Goal: Task Accomplishment & Management: Complete application form

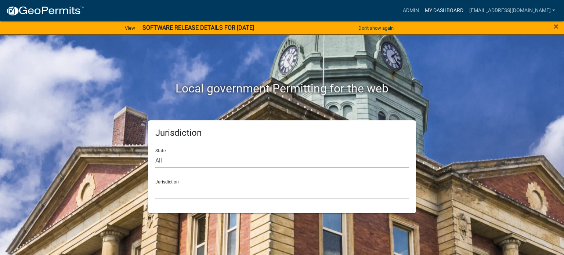
click at [434, 10] on link "My Dashboard" at bounding box center [444, 11] width 44 height 14
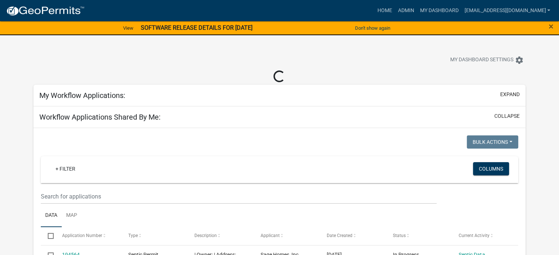
select select "3: 100"
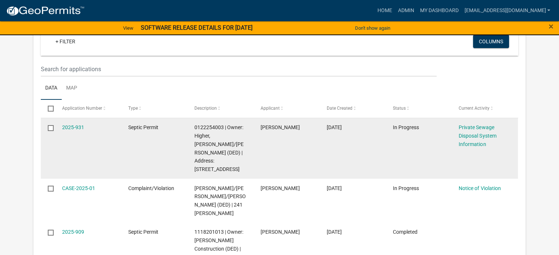
scroll to position [110, 0]
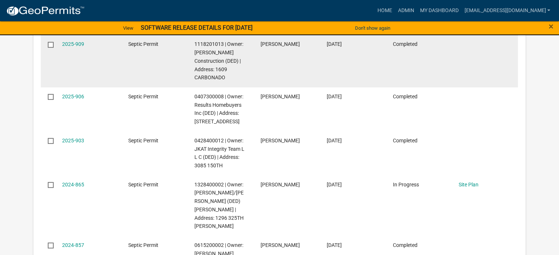
select select "3: 100"
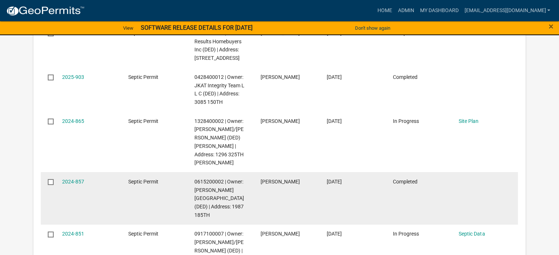
scroll to position [0, 0]
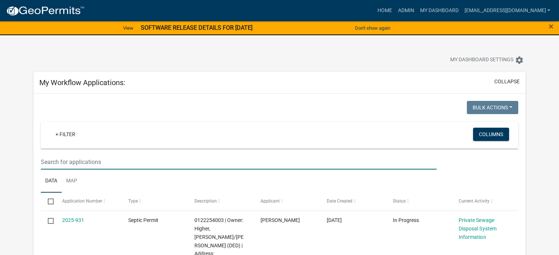
click at [68, 161] on input "text" at bounding box center [239, 162] width 396 height 15
type input "2535 billbone ln"
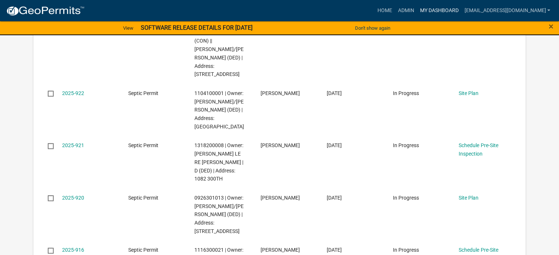
scroll to position [772, 0]
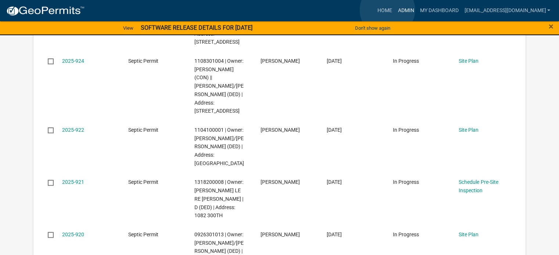
click at [395, 11] on link "Admin" at bounding box center [406, 11] width 22 height 14
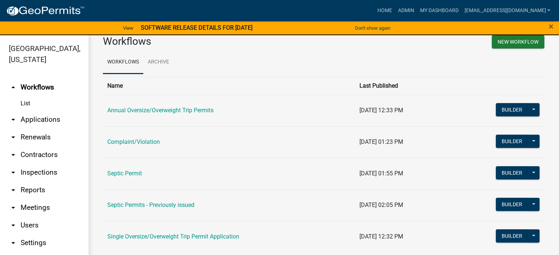
scroll to position [23, 0]
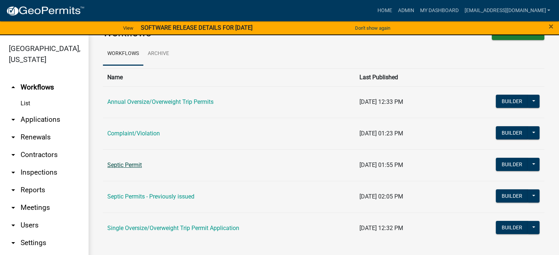
click at [135, 164] on link "Septic Permit" at bounding box center [124, 165] width 35 height 7
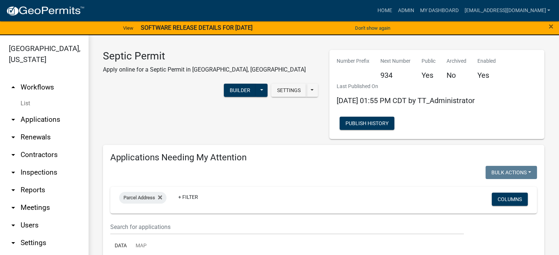
select select "3: 100"
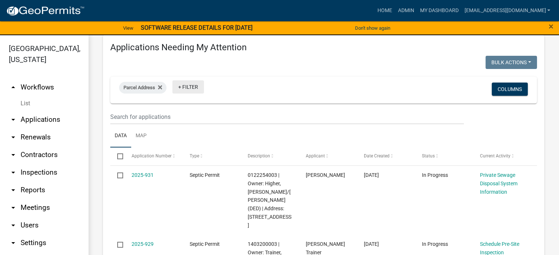
click at [186, 88] on link "+ Filter" at bounding box center [188, 86] width 32 height 13
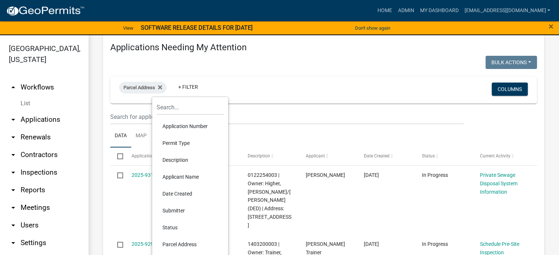
click at [183, 176] on li "Applicant Name" at bounding box center [190, 177] width 67 height 17
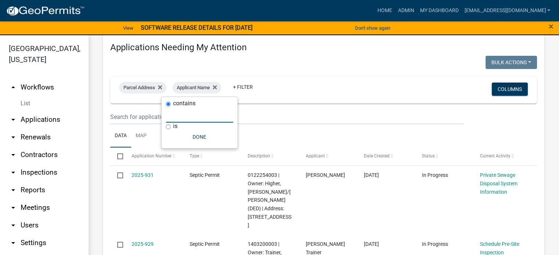
click at [179, 118] on input "text" at bounding box center [199, 115] width 67 height 15
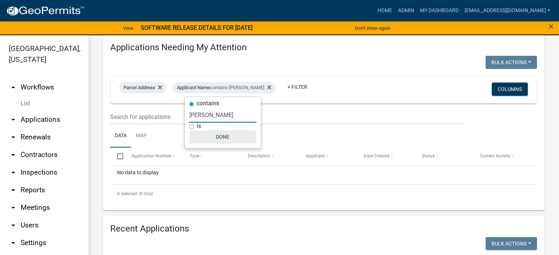
type input "lori vaughan"
click at [225, 135] on button "Done" at bounding box center [222, 136] width 67 height 13
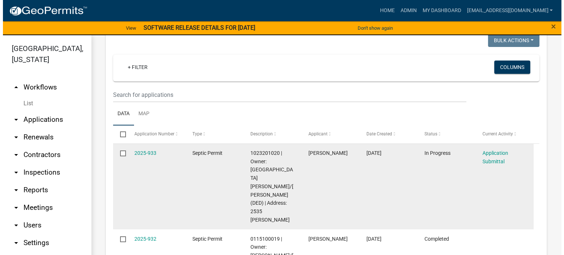
scroll to position [331, 0]
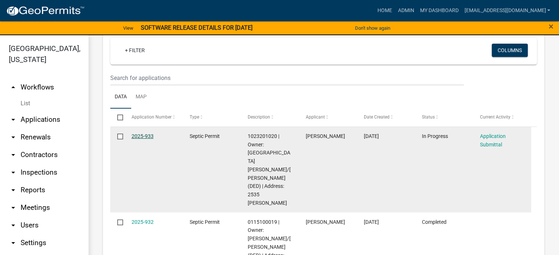
click at [137, 137] on link "2025-933" at bounding box center [143, 136] width 22 height 6
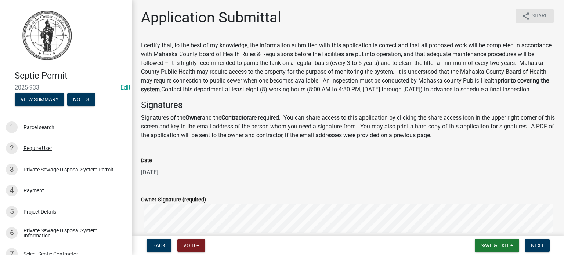
click at [523, 18] on icon "share" at bounding box center [526, 16] width 9 height 9
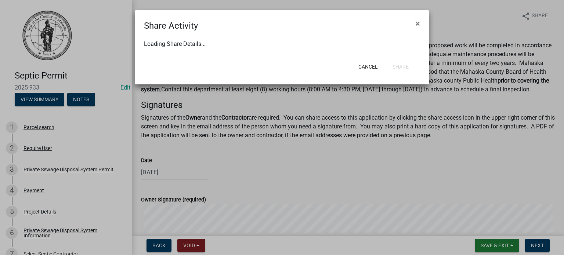
select select "1"
select select "0"
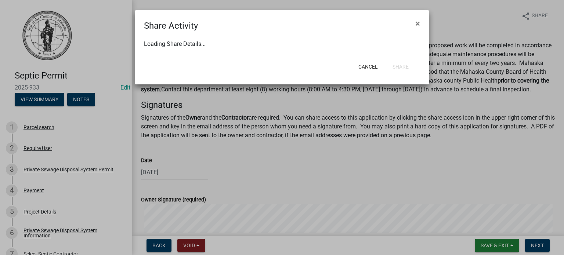
select select "0"
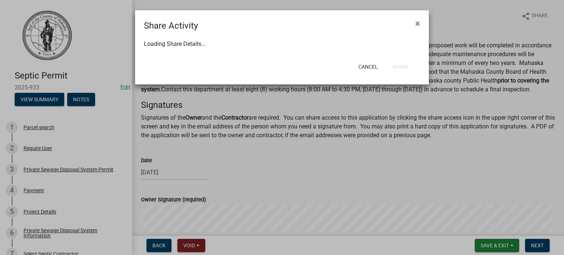
select select "0"
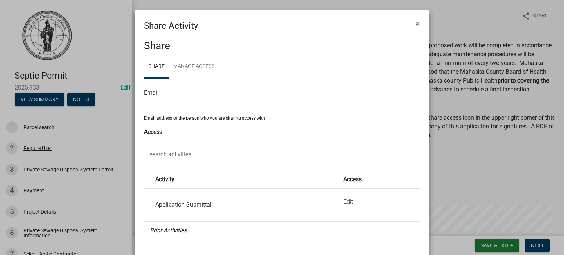
click at [163, 106] on input "text" at bounding box center [282, 104] width 276 height 15
type input "t"
click at [202, 153] on input "text" at bounding box center [282, 154] width 265 height 15
click at [177, 107] on input "text" at bounding box center [282, 104] width 276 height 15
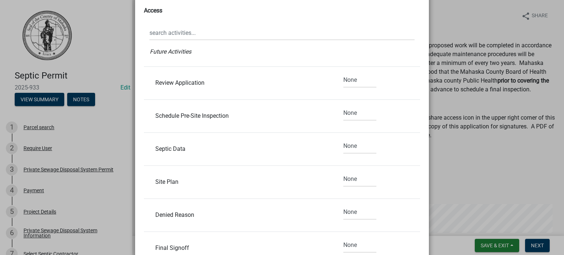
scroll to position [179, 0]
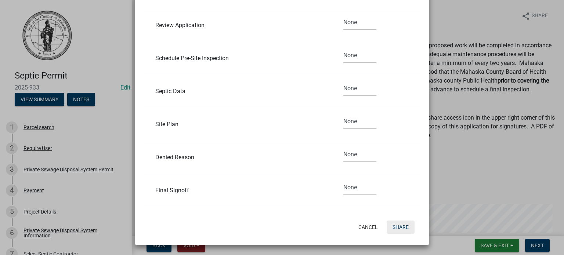
type input "timdharned@gmail.com"
click at [400, 227] on button "Share" at bounding box center [401, 227] width 28 height 13
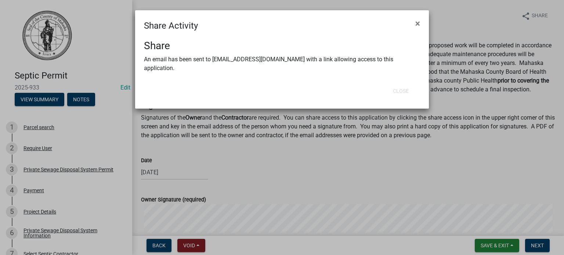
click at [533, 244] on ngb-modal-window "Share Activity × Share An email has been sent to timdharned@gmail.com with a li…" at bounding box center [282, 127] width 564 height 255
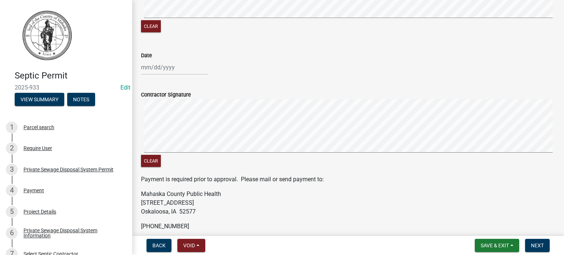
scroll to position [331, 0]
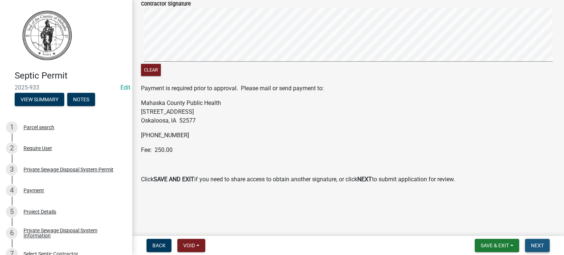
click at [536, 245] on span "Next" at bounding box center [537, 246] width 13 height 6
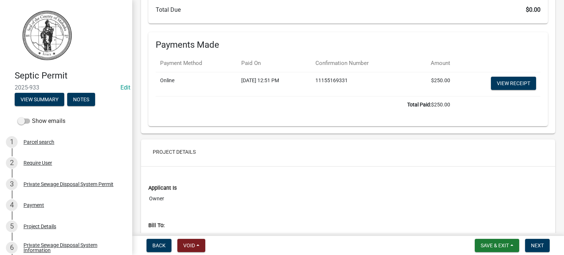
scroll to position [661, 0]
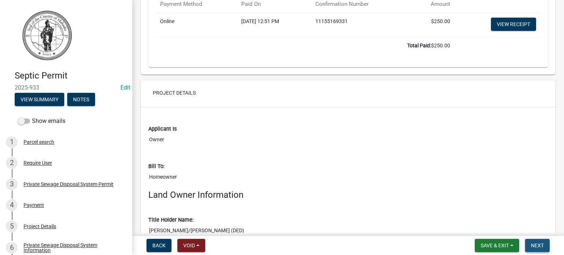
click at [534, 246] on span "Next" at bounding box center [537, 246] width 13 height 6
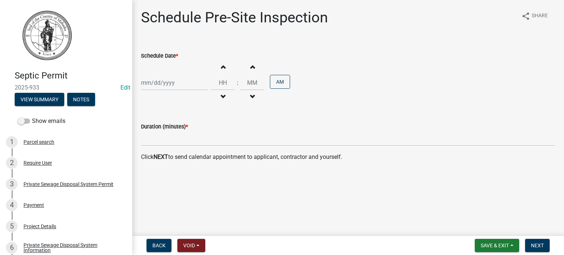
click at [148, 86] on div at bounding box center [174, 82] width 67 height 15
select select "9"
select select "2025"
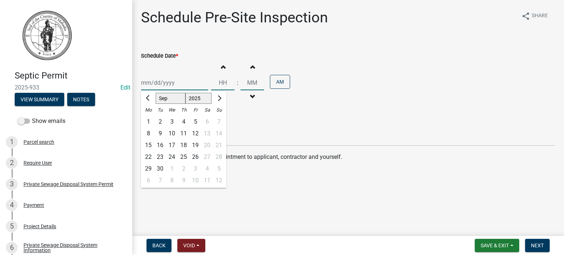
click at [151, 83] on input "Schedule Date *" at bounding box center [174, 82] width 67 height 15
click at [146, 97] on button "Previous month" at bounding box center [148, 99] width 9 height 12
select select "8"
click at [194, 122] on div "1" at bounding box center [196, 122] width 12 height 12
type input "08/01/2025"
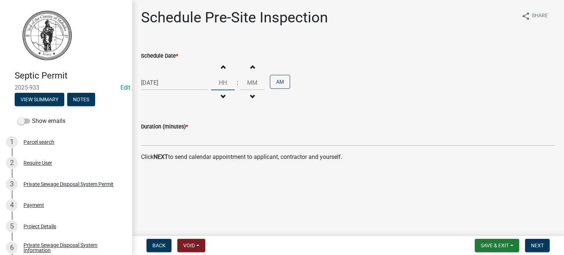
click at [223, 82] on input "Hours" at bounding box center [223, 82] width 24 height 15
type input "05"
type input "00"
click at [248, 82] on input "00" at bounding box center [253, 82] width 24 height 15
click at [283, 86] on button "AM" at bounding box center [280, 82] width 20 height 14
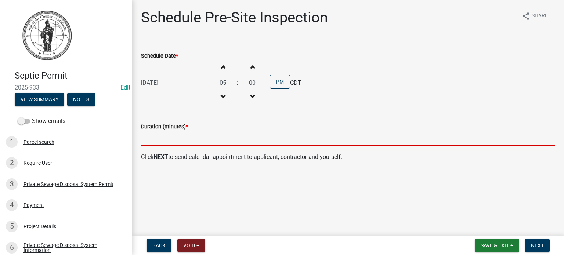
click at [148, 141] on input "text" at bounding box center [348, 138] width 414 height 15
type input "15"
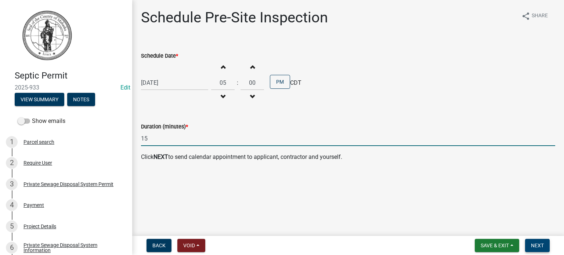
click at [538, 246] on span "Next" at bounding box center [537, 246] width 13 height 6
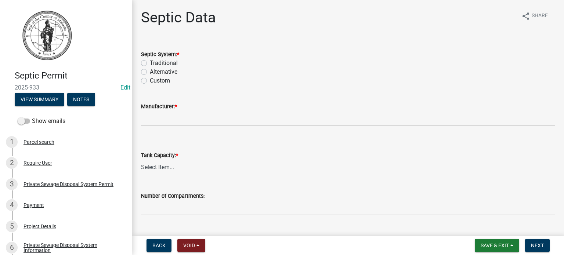
click at [150, 63] on label "Traditional" at bounding box center [164, 63] width 28 height 9
click at [150, 63] on input "Traditional" at bounding box center [152, 61] width 5 height 5
radio input "true"
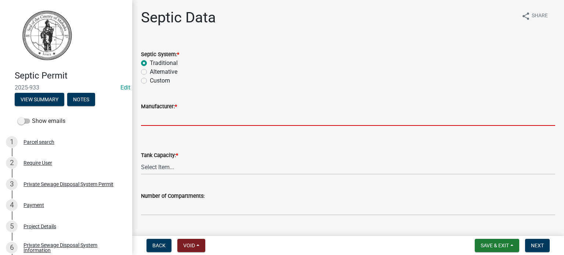
click at [159, 115] on input "Manufacturer: *" at bounding box center [348, 118] width 414 height 15
type input "Liebus"
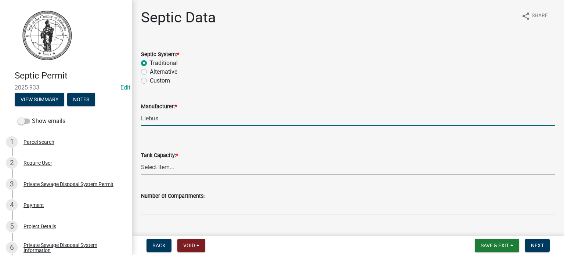
click at [174, 165] on select "Select Item... 500 1000 1250 1500 1750 2000 N/A" at bounding box center [348, 167] width 414 height 15
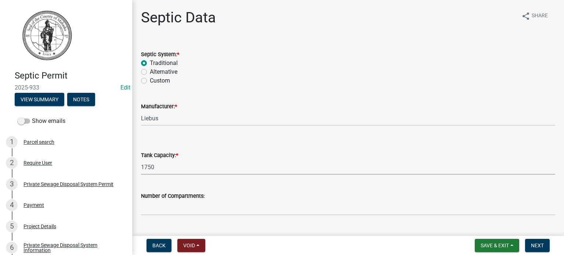
click at [141, 160] on select "Select Item... 500 1000 1250 1500 1750 2000 N/A" at bounding box center [348, 167] width 414 height 15
select select "97ceb1d6-0b14-441d-979d-028ef857ac58"
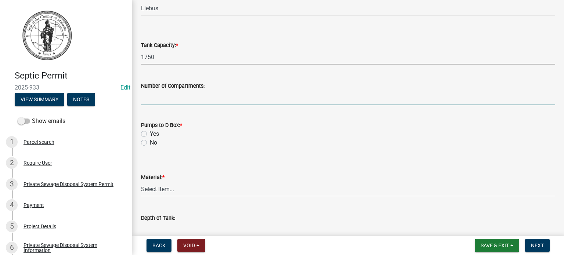
click at [153, 98] on input "text" at bounding box center [348, 97] width 414 height 15
type input "2"
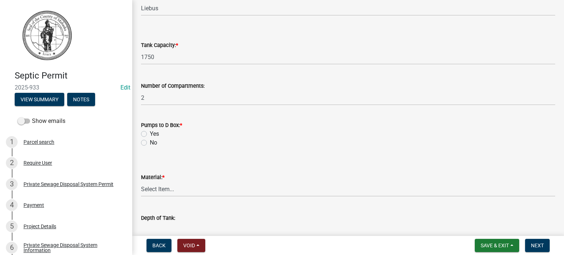
click at [150, 144] on label "No" at bounding box center [153, 143] width 7 height 9
click at [150, 143] on input "No" at bounding box center [152, 141] width 5 height 5
radio input "true"
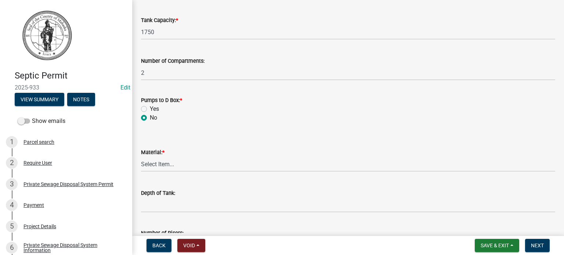
scroll to position [184, 0]
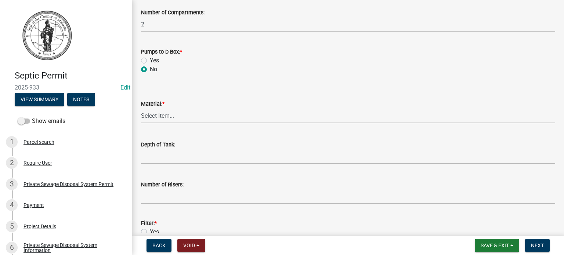
click at [146, 114] on select "Select Item... Concrete Plastic Fiberglass N/A" at bounding box center [348, 115] width 414 height 15
click at [141, 108] on select "Select Item... Concrete Plastic Fiberglass N/A" at bounding box center [348, 115] width 414 height 15
select select "b56fbb1c-71e3-4093-a4f3-20b351ae0f90"
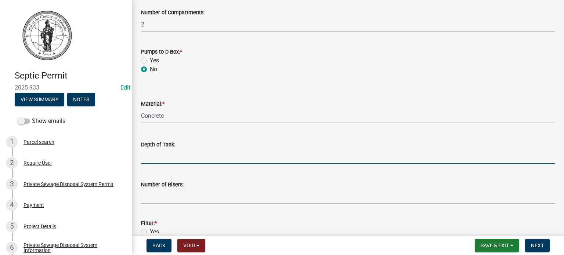
click at [150, 157] on input "Depth of Tank:" at bounding box center [348, 156] width 414 height 15
type input "7'"
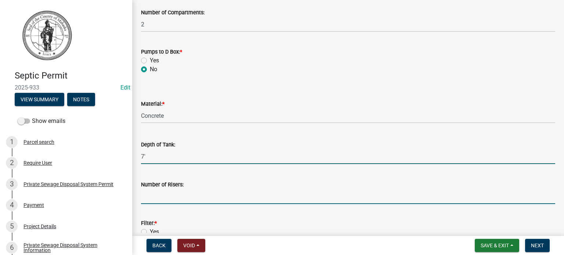
click at [159, 193] on input "Number of Risers:" at bounding box center [348, 196] width 414 height 15
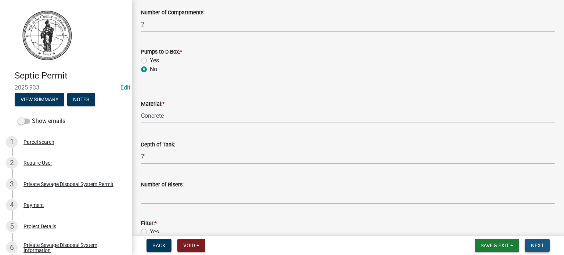
click at [539, 245] on span "Next" at bounding box center [537, 246] width 13 height 6
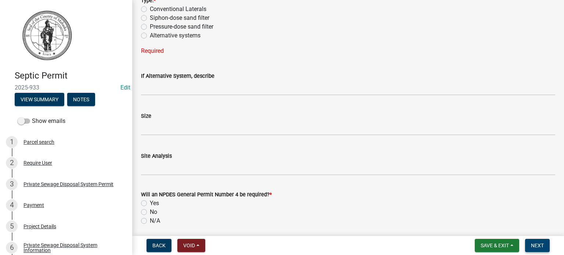
scroll to position [772, 0]
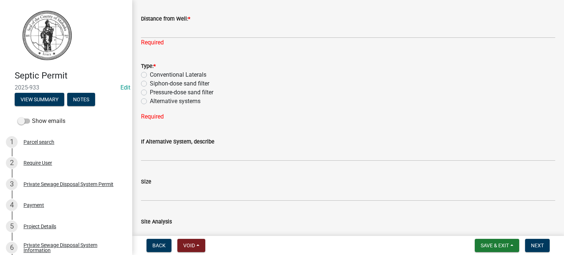
click at [150, 82] on label "Siphon-dose sand filter" at bounding box center [180, 83] width 60 height 9
click at [150, 82] on input "Siphon-dose sand filter" at bounding box center [152, 81] width 5 height 5
radio input "true"
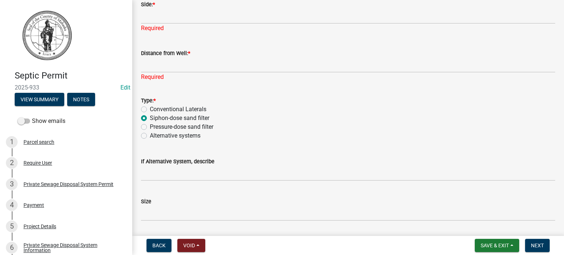
scroll to position [698, 0]
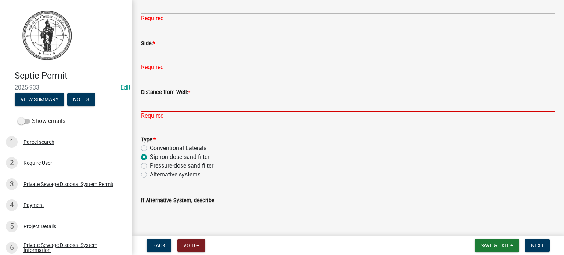
click at [176, 101] on input "Distance from Well: *" at bounding box center [348, 104] width 414 height 15
type input "N/A"
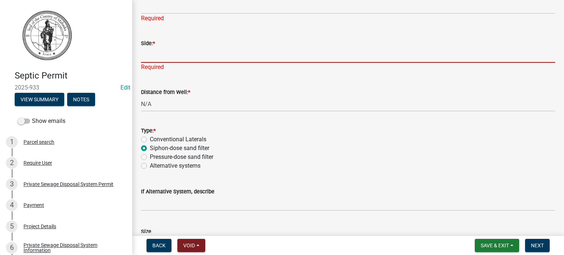
click at [178, 54] on input "Side: *" at bounding box center [348, 55] width 414 height 15
type input "N/A"
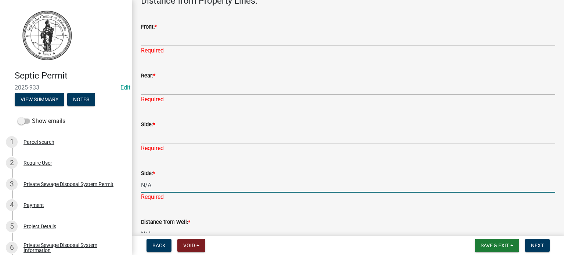
scroll to position [551, 0]
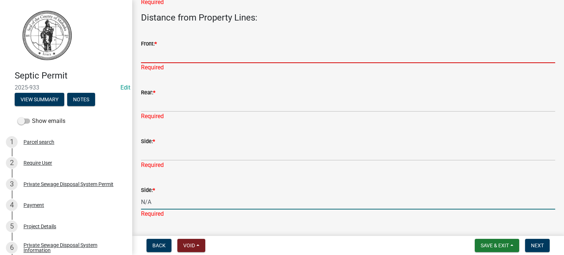
click at [181, 54] on input "Front: *" at bounding box center [348, 55] width 414 height 15
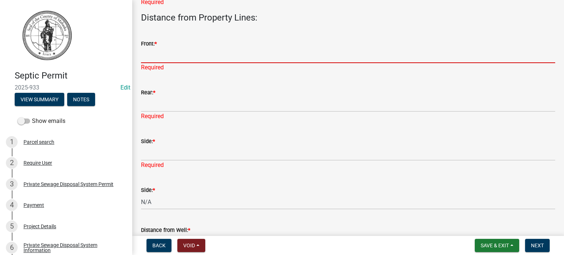
type input "N/A"
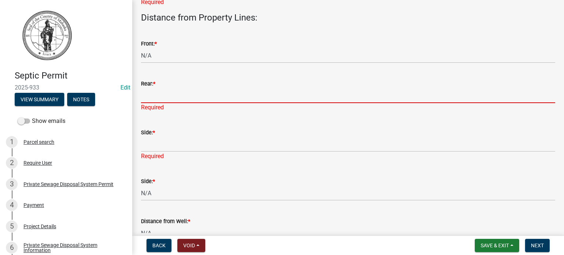
click at [168, 101] on input "Rear: *" at bounding box center [348, 95] width 414 height 15
type input "N/A"
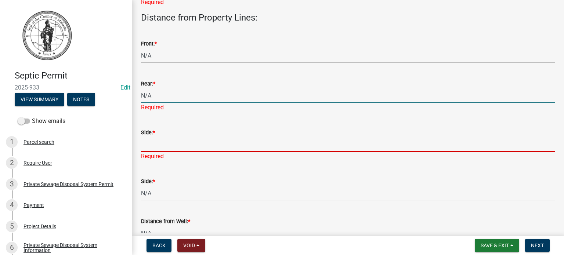
click at [168, 147] on div "Side: * Required" at bounding box center [348, 139] width 414 height 43
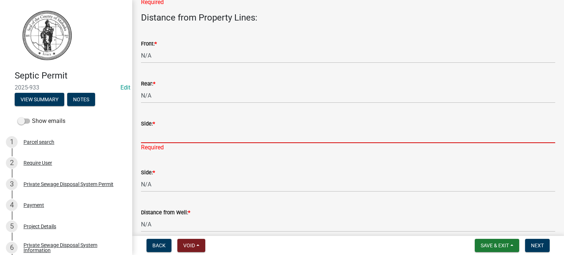
type input "N/A"
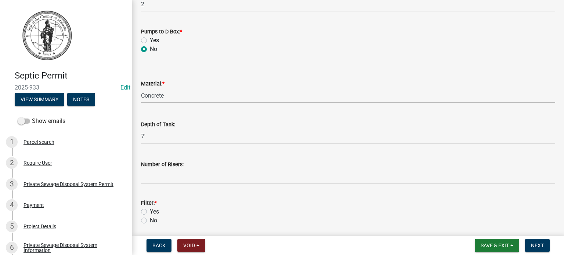
scroll to position [257, 0]
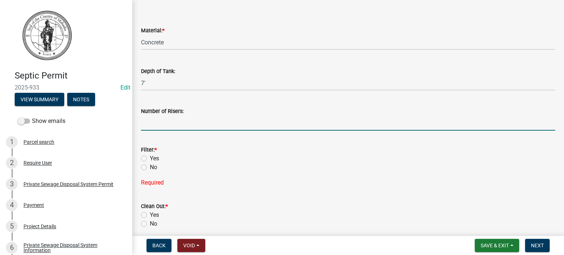
click at [161, 124] on input "Number of Risers:" at bounding box center [348, 123] width 414 height 15
type input "1"
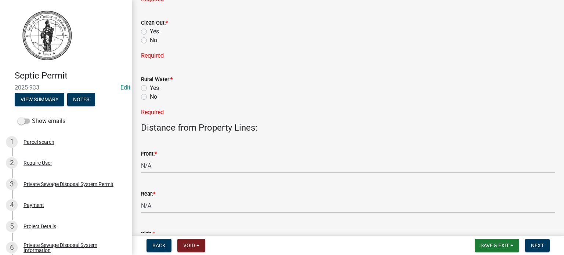
scroll to position [367, 0]
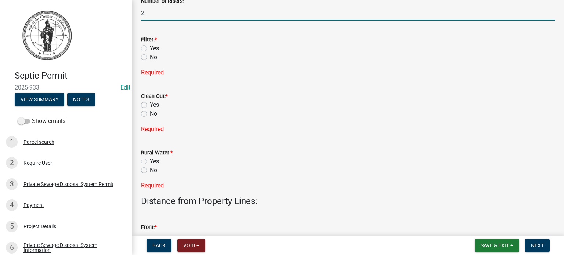
type input "2"
click at [150, 48] on label "Yes" at bounding box center [154, 48] width 9 height 9
click at [150, 48] on input "Yes" at bounding box center [152, 46] width 5 height 5
radio input "true"
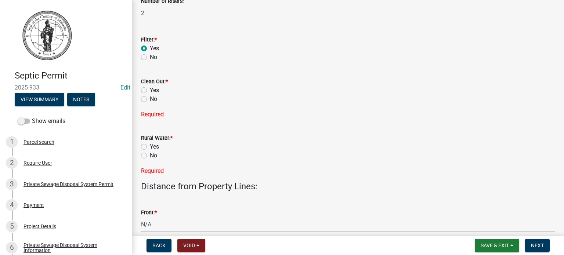
click at [143, 96] on div "No" at bounding box center [348, 99] width 414 height 9
click at [150, 90] on label "Yes" at bounding box center [154, 90] width 9 height 9
click at [150, 90] on input "Yes" at bounding box center [152, 88] width 5 height 5
radio input "true"
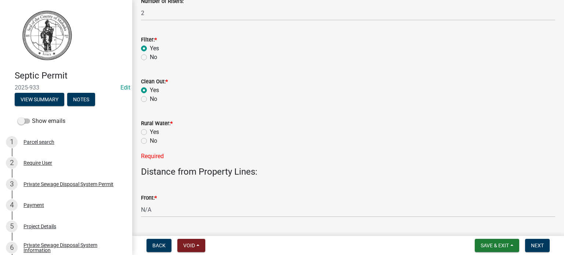
click at [150, 140] on label "No" at bounding box center [153, 141] width 7 height 9
click at [150, 140] on input "No" at bounding box center [152, 139] width 5 height 5
radio input "true"
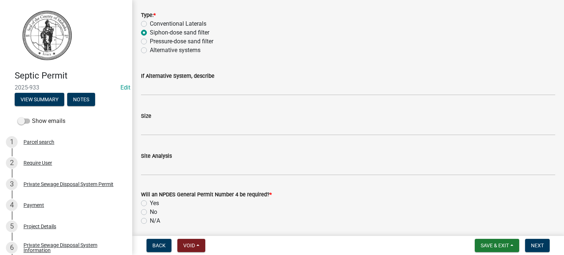
scroll to position [735, 0]
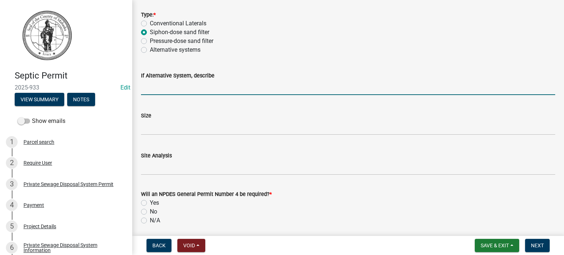
click at [170, 87] on input "If Alternative System, describe" at bounding box center [348, 87] width 414 height 15
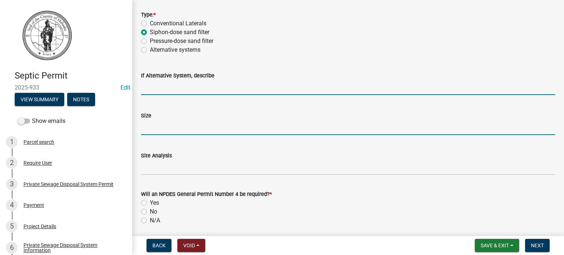
click at [170, 128] on input "Size" at bounding box center [348, 127] width 414 height 15
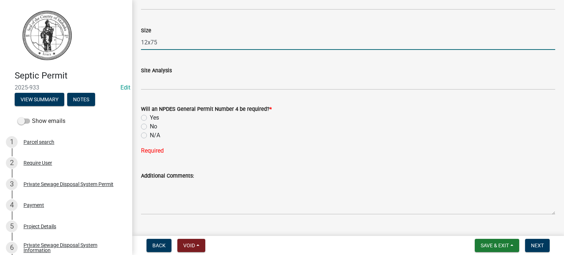
scroll to position [845, 0]
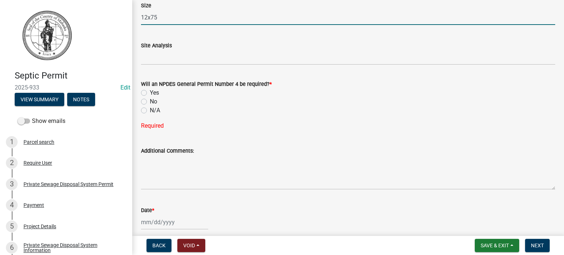
type input "12x75"
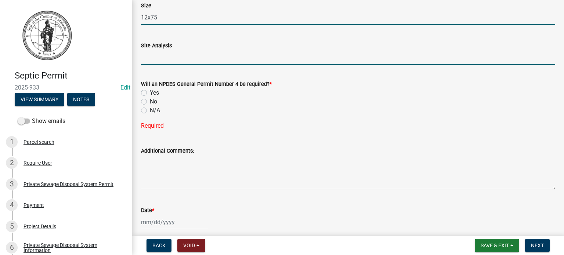
click at [176, 58] on input "Site Analysis" at bounding box center [348, 57] width 414 height 15
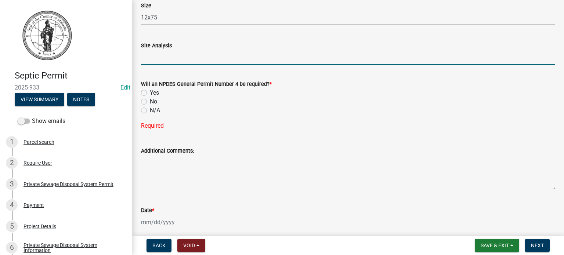
type input "CLAY SOILS"
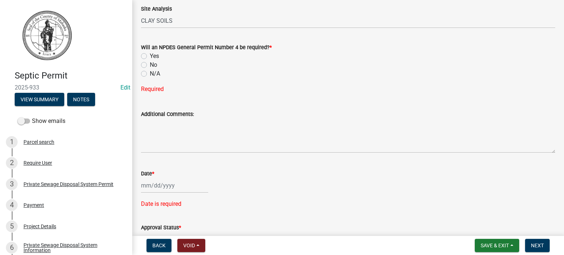
click at [150, 65] on label "No" at bounding box center [153, 65] width 7 height 9
click at [150, 65] on input "No" at bounding box center [152, 63] width 5 height 5
radio input "true"
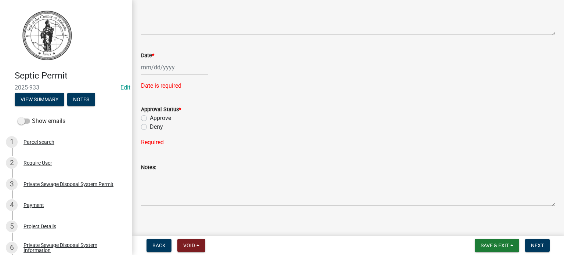
scroll to position [992, 0]
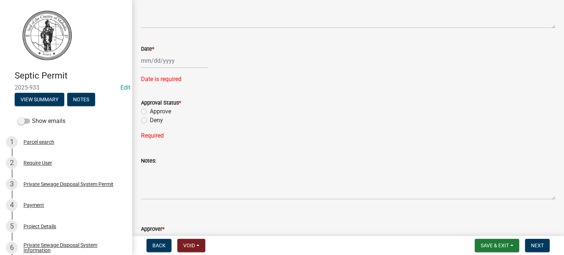
click at [162, 63] on div at bounding box center [174, 60] width 67 height 15
select select "9"
select select "2025"
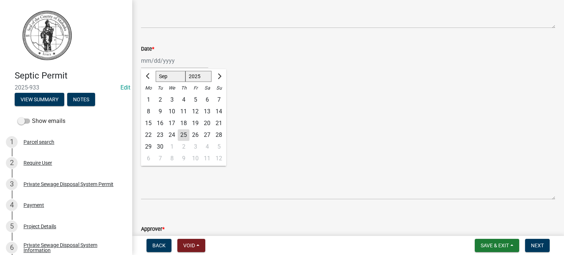
click at [241, 76] on div "Date is required" at bounding box center [348, 79] width 414 height 9
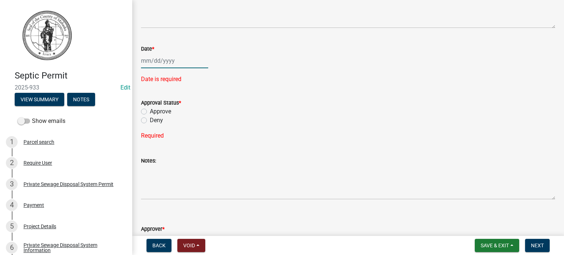
click at [153, 62] on div at bounding box center [174, 60] width 67 height 15
select select "9"
select select "2025"
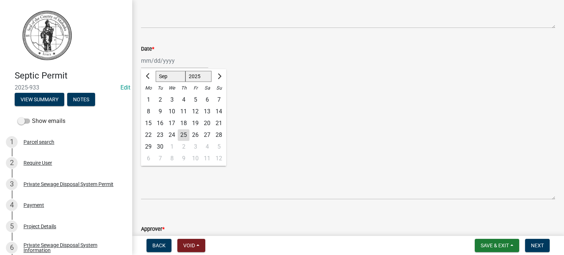
click at [183, 134] on div "25" at bounding box center [184, 135] width 12 height 12
type input "09/25/2025"
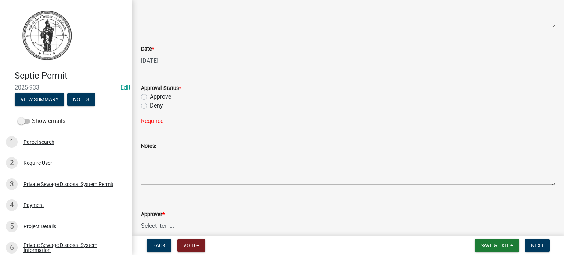
click at [204, 100] on div "Approve" at bounding box center [348, 97] width 414 height 9
click at [150, 96] on label "Approve" at bounding box center [160, 97] width 21 height 9
click at [150, 96] on input "Approve" at bounding box center [152, 95] width 5 height 5
radio input "true"
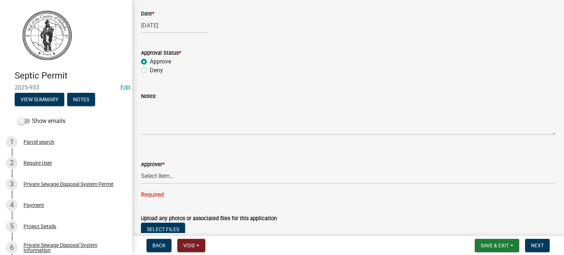
scroll to position [1082, 0]
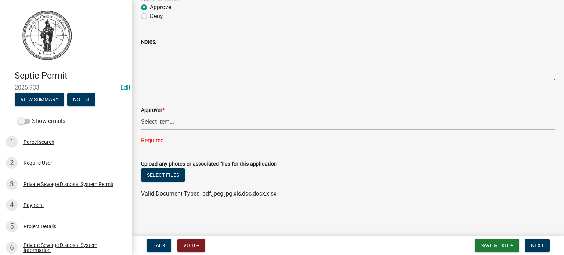
click at [156, 123] on select "Select Item... Eric Dursky" at bounding box center [348, 122] width 414 height 15
click at [141, 129] on select "Select Item... Eric Dursky" at bounding box center [348, 122] width 414 height 15
select select "722a36fd-d793-4c14-888f-94557f9cce2f"
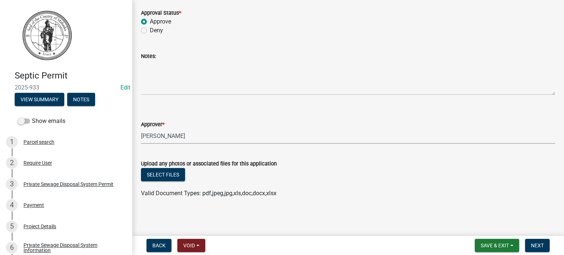
scroll to position [1067, 0]
click at [536, 247] on span "Next" at bounding box center [537, 246] width 13 height 6
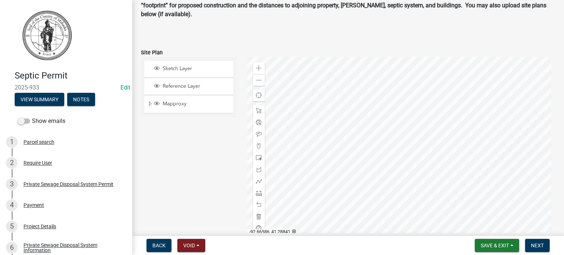
scroll to position [73, 0]
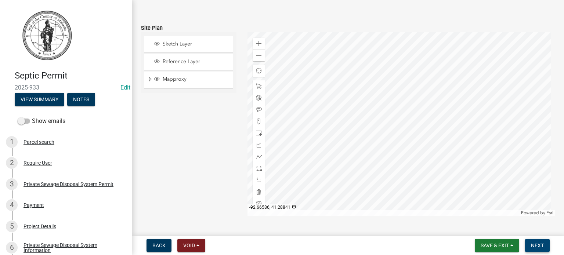
click at [536, 247] on span "Next" at bounding box center [537, 246] width 13 height 6
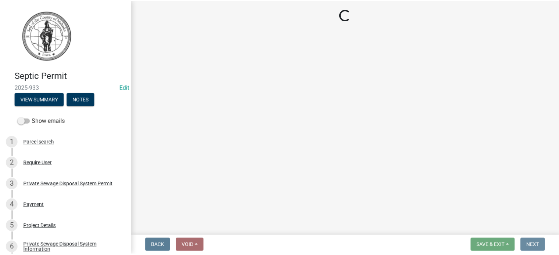
scroll to position [0, 0]
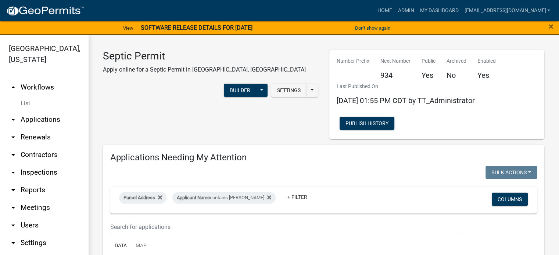
select select "3: 100"
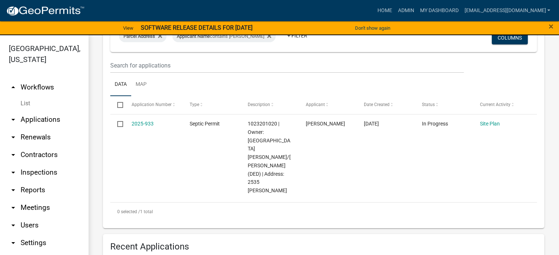
scroll to position [184, 0]
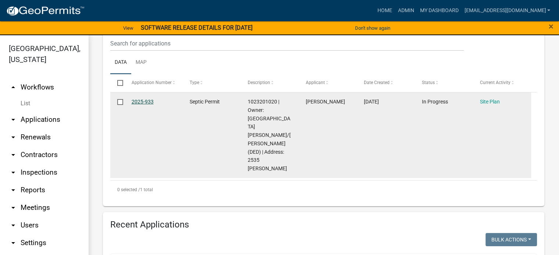
click at [145, 101] on link "2025-933" at bounding box center [143, 102] width 22 height 6
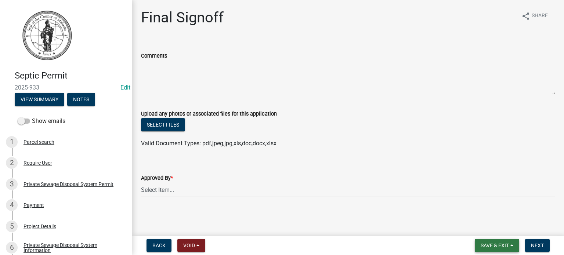
click at [491, 244] on span "Save & Exit" at bounding box center [495, 246] width 28 height 6
click at [487, 226] on button "Save & Exit" at bounding box center [490, 227] width 59 height 18
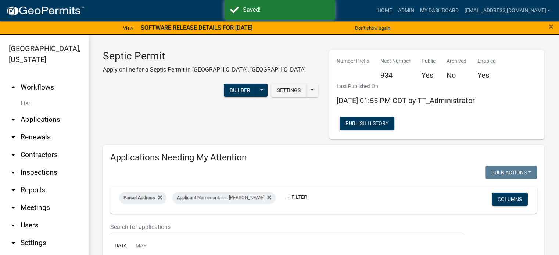
select select "3: 100"
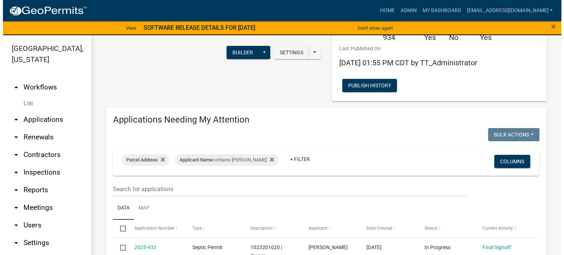
scroll to position [147, 0]
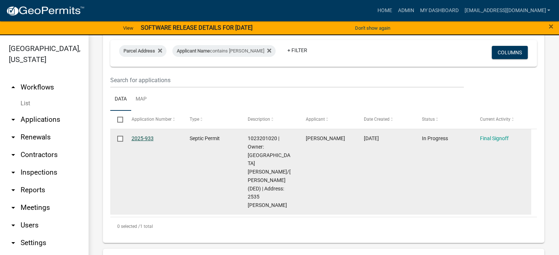
click at [137, 138] on link "2025-933" at bounding box center [143, 139] width 22 height 6
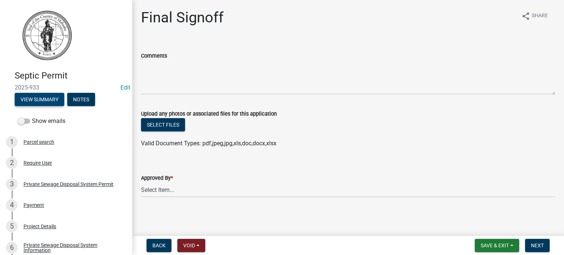
click at [55, 98] on button "View Summary" at bounding box center [40, 99] width 50 height 13
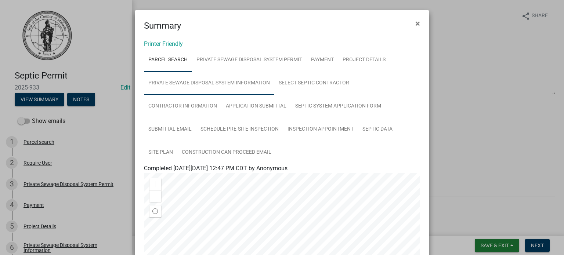
click at [194, 83] on link "Private Sewage Disposal System Information" at bounding box center [209, 84] width 130 height 24
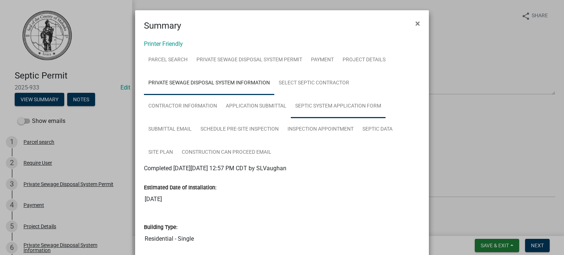
click at [309, 106] on link "Septic System Application Form" at bounding box center [338, 107] width 95 height 24
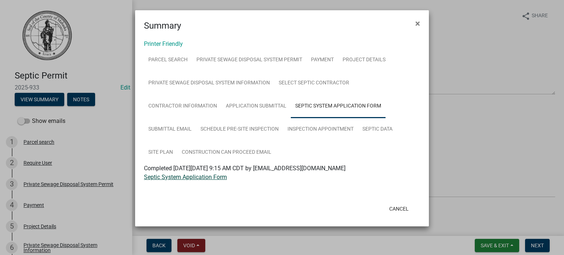
click at [190, 179] on link "Septic System Application Form" at bounding box center [185, 177] width 83 height 7
click at [417, 25] on span "×" at bounding box center [418, 23] width 5 height 10
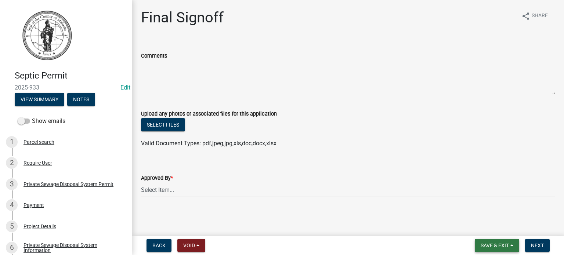
click at [491, 245] on span "Save & Exit" at bounding box center [495, 246] width 28 height 6
click at [479, 228] on button "Save & Exit" at bounding box center [490, 227] width 59 height 18
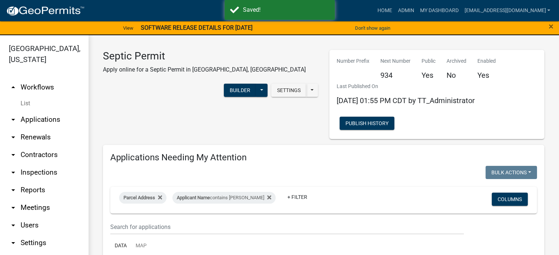
select select "3: 100"
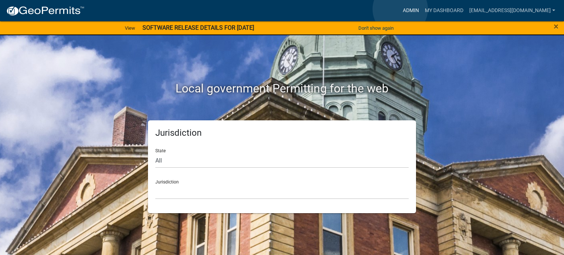
click at [401, 9] on link "Admin" at bounding box center [411, 11] width 22 height 14
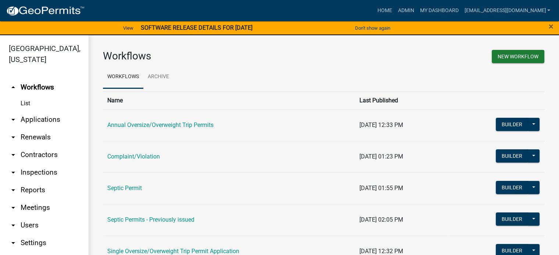
click at [122, 186] on link "Septic Permit" at bounding box center [124, 188] width 35 height 7
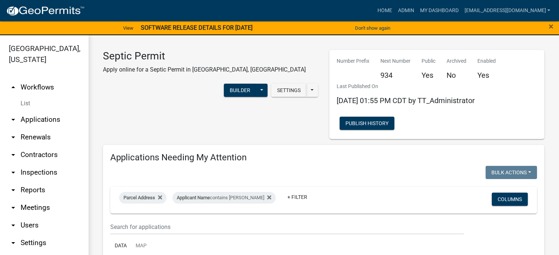
select select "3: 100"
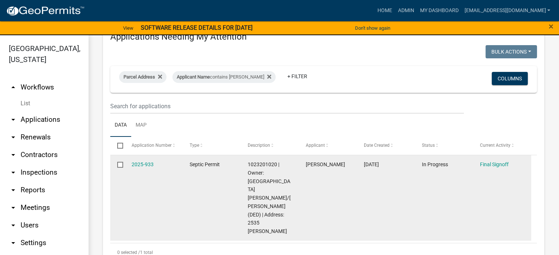
scroll to position [147, 0]
